Goal: Transaction & Acquisition: Book appointment/travel/reservation

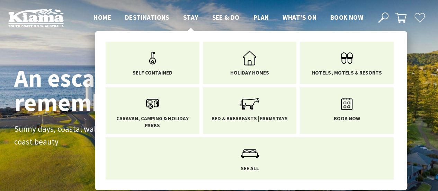
click at [190, 18] on span "Stay" at bounding box center [190, 17] width 15 height 8
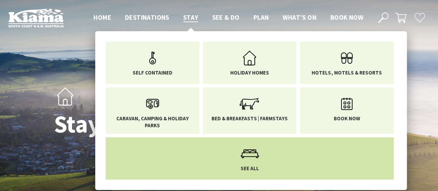
click at [245, 161] on icon "Main Menu" at bounding box center [250, 153] width 23 height 23
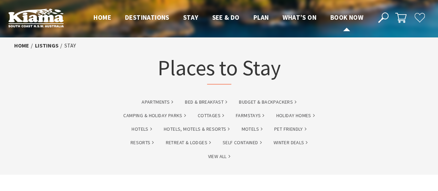
click at [341, 15] on span "Book now" at bounding box center [347, 17] width 33 height 8
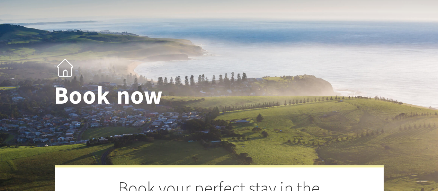
select select "3"
select select "2"
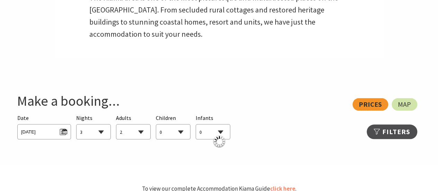
scroll to position [346, 0]
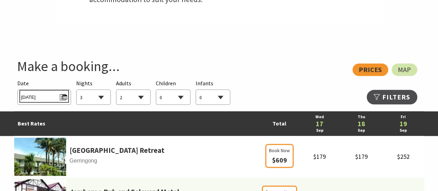
click at [64, 96] on span "Wed 17/09/2025" at bounding box center [44, 95] width 46 height 9
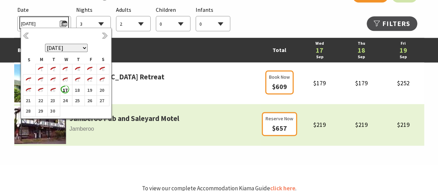
scroll to position [416, 0]
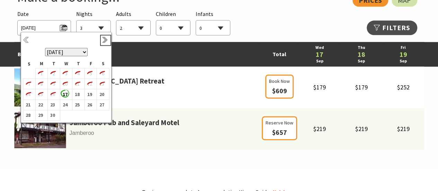
click at [105, 40] on link "Next" at bounding box center [106, 40] width 8 height 8
click at [104, 41] on link "Next" at bounding box center [106, 40] width 8 height 8
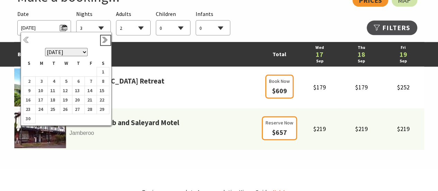
click at [104, 41] on link "Next" at bounding box center [106, 40] width 8 height 8
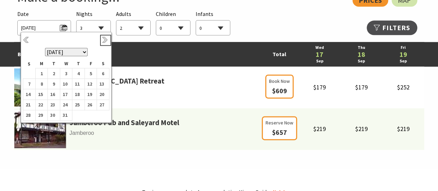
click at [104, 41] on link "Next" at bounding box center [106, 40] width 8 height 8
click at [42, 82] on b "5" at bounding box center [40, 83] width 9 height 9
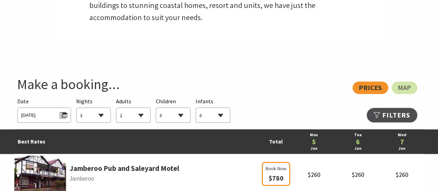
scroll to position [312, 0]
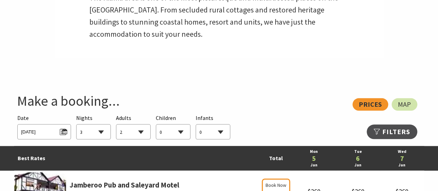
click at [102, 131] on select "1 2 3 4 5 6 7 8 9 10 11 12 13 14 15 16 17 18 19 20 21 22 23 24 25 26 27 28 29 30" at bounding box center [94, 131] width 34 height 15
select select "4"
click at [77, 124] on select "1 2 3 4 5 6 7 8 9 10 11 12 13 14 15 16 17 18 19 20 21 22 23 24 25 26 27 28 29 30" at bounding box center [94, 131] width 34 height 15
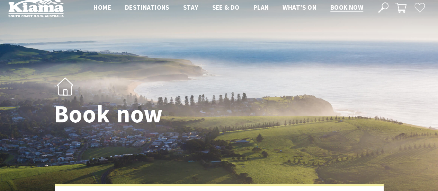
scroll to position [0, 0]
